Goal: Task Accomplishment & Management: Complete application form

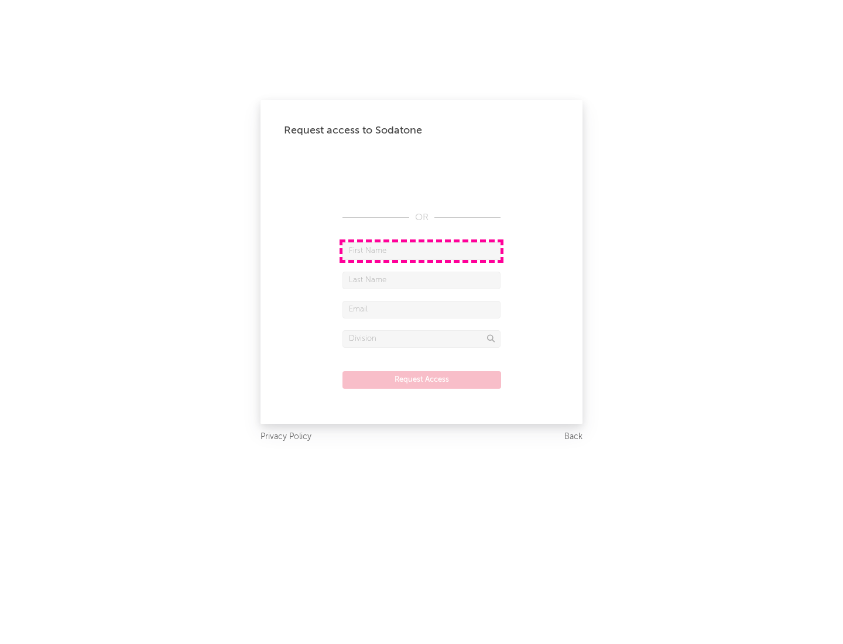
click at [422, 251] on input "text" at bounding box center [422, 251] width 158 height 18
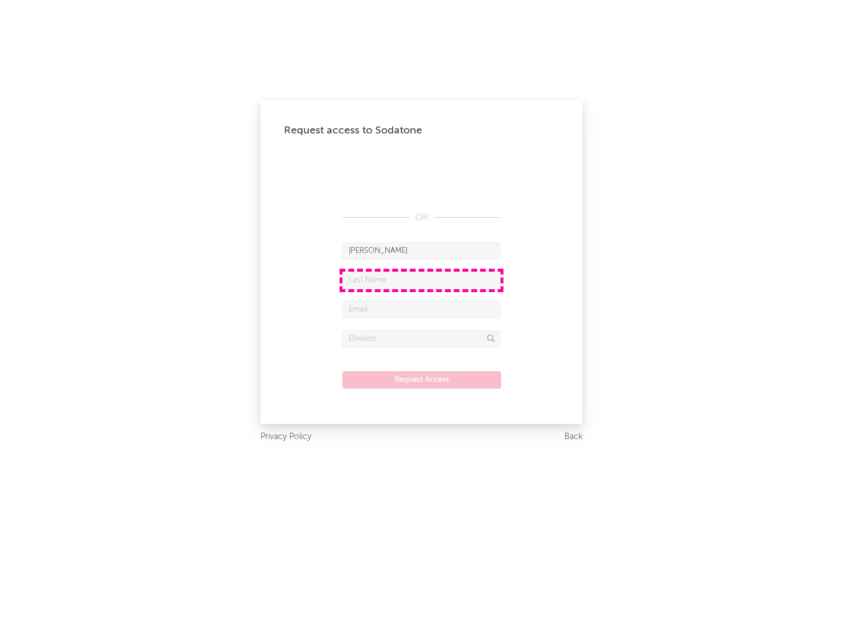
type input "[PERSON_NAME]"
click at [422, 280] on input "text" at bounding box center [422, 281] width 158 height 18
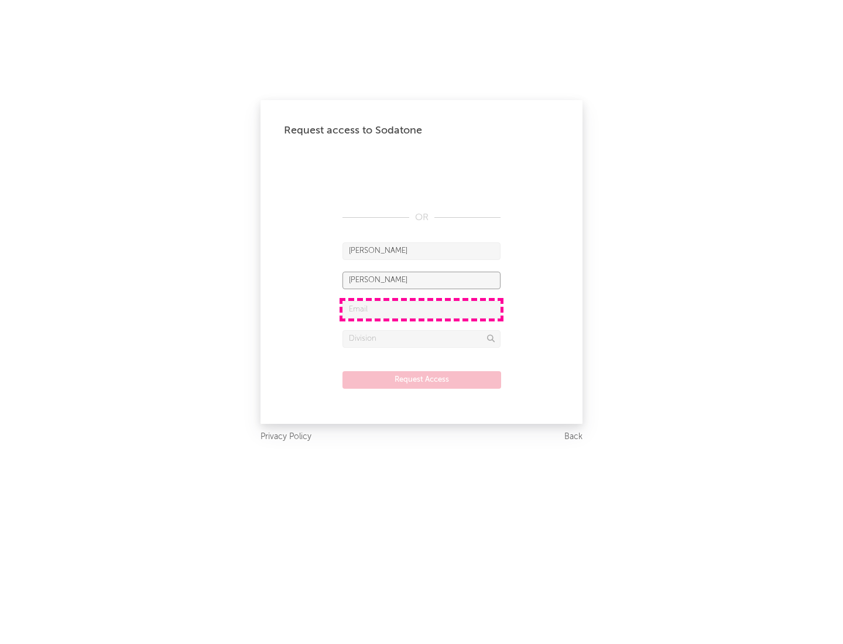
type input "[PERSON_NAME]"
click at [422, 309] on input "text" at bounding box center [422, 310] width 158 height 18
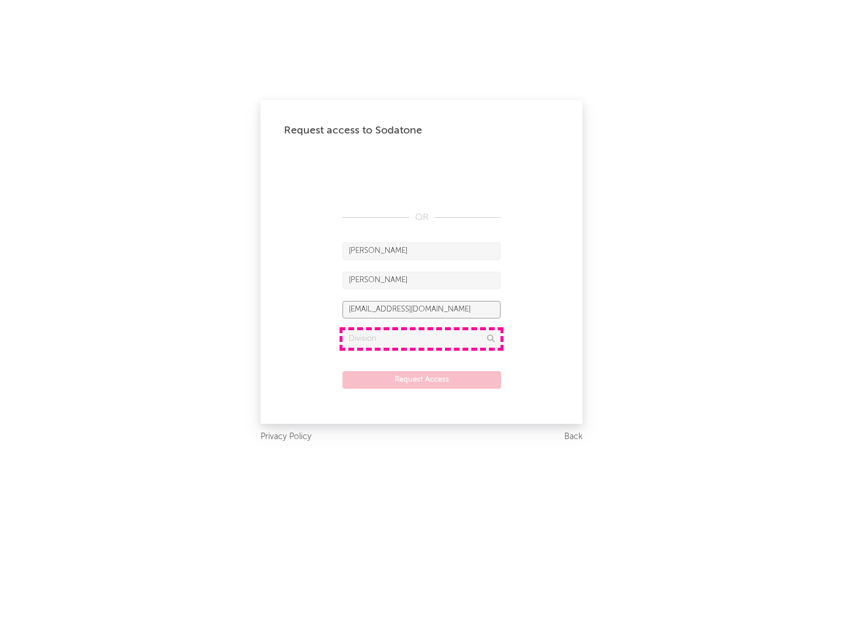
type input "[EMAIL_ADDRESS][DOMAIN_NAME]"
click at [422, 338] on input "text" at bounding box center [422, 339] width 158 height 18
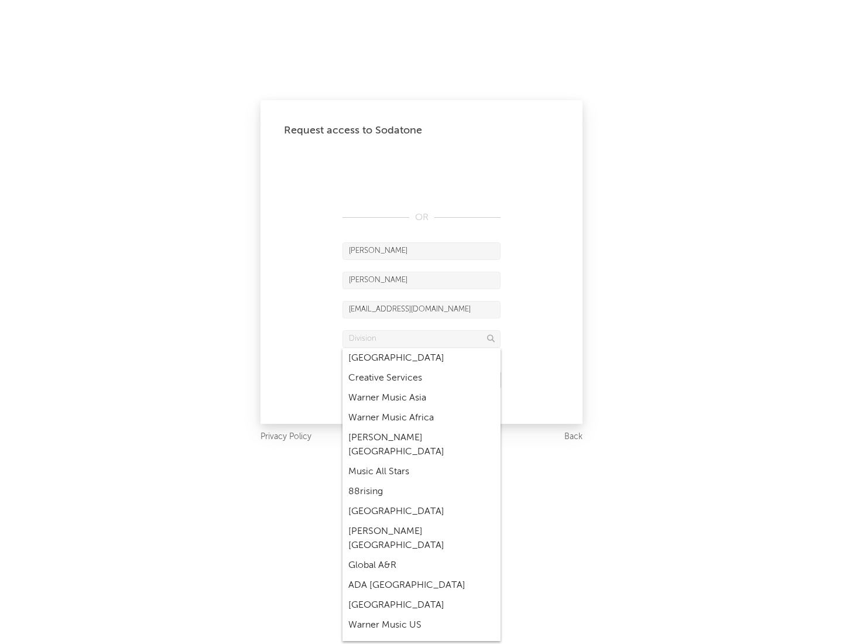
click at [422, 462] on div "Music All Stars" at bounding box center [422, 472] width 158 height 20
type input "Music All Stars"
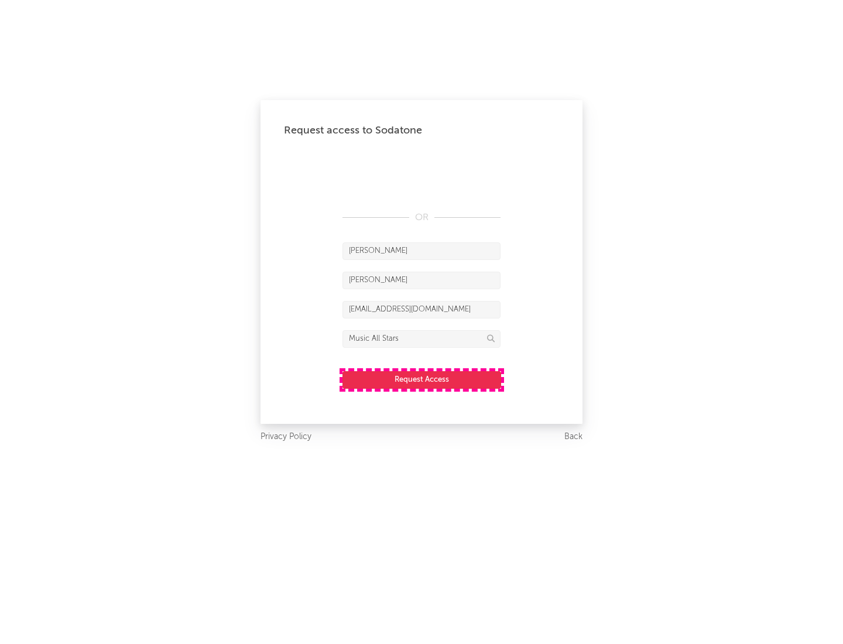
click at [422, 379] on button "Request Access" at bounding box center [422, 380] width 159 height 18
